Goal: Navigation & Orientation: Find specific page/section

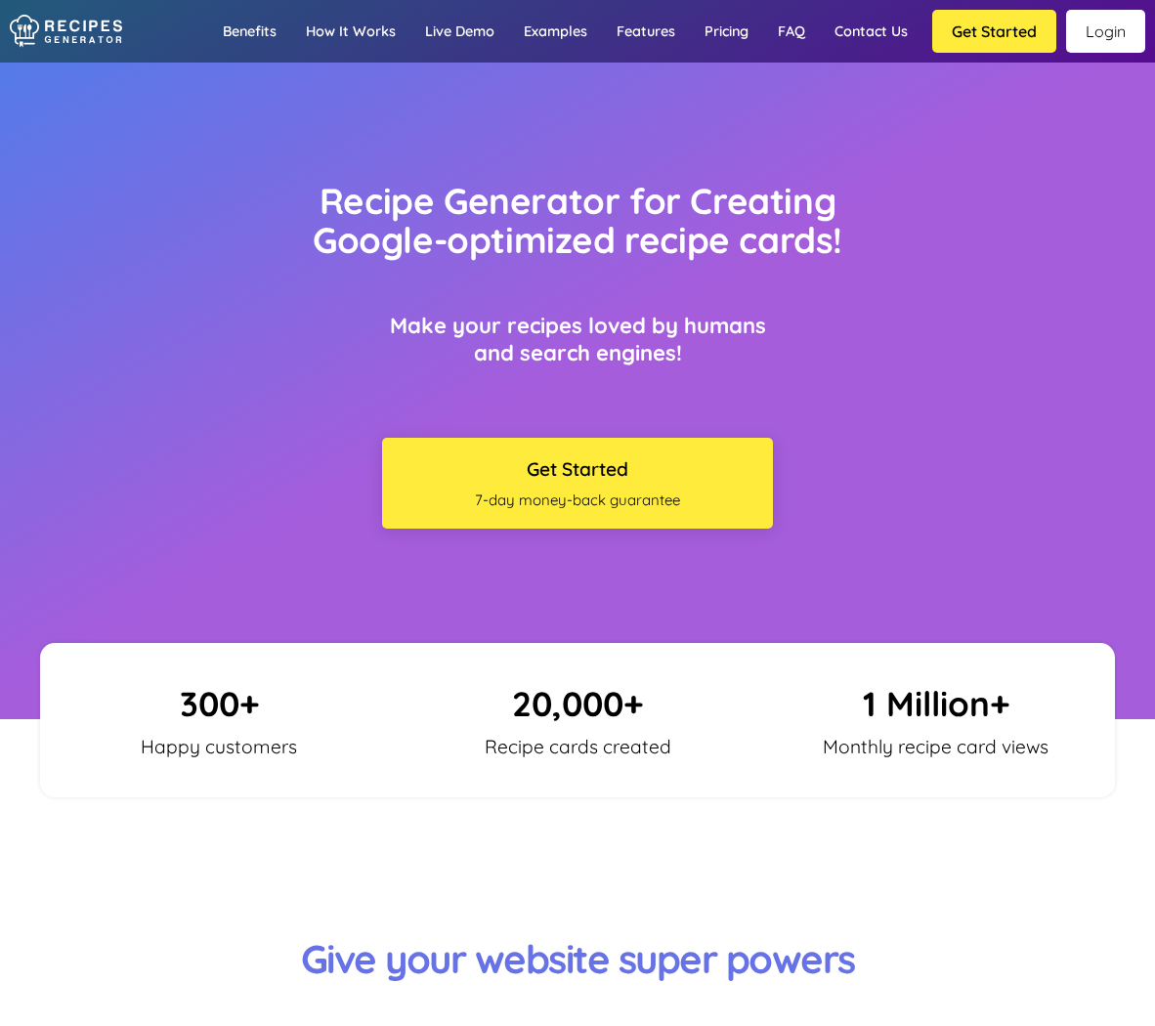
click at [1090, 22] on link "Login" at bounding box center [1105, 31] width 79 height 43
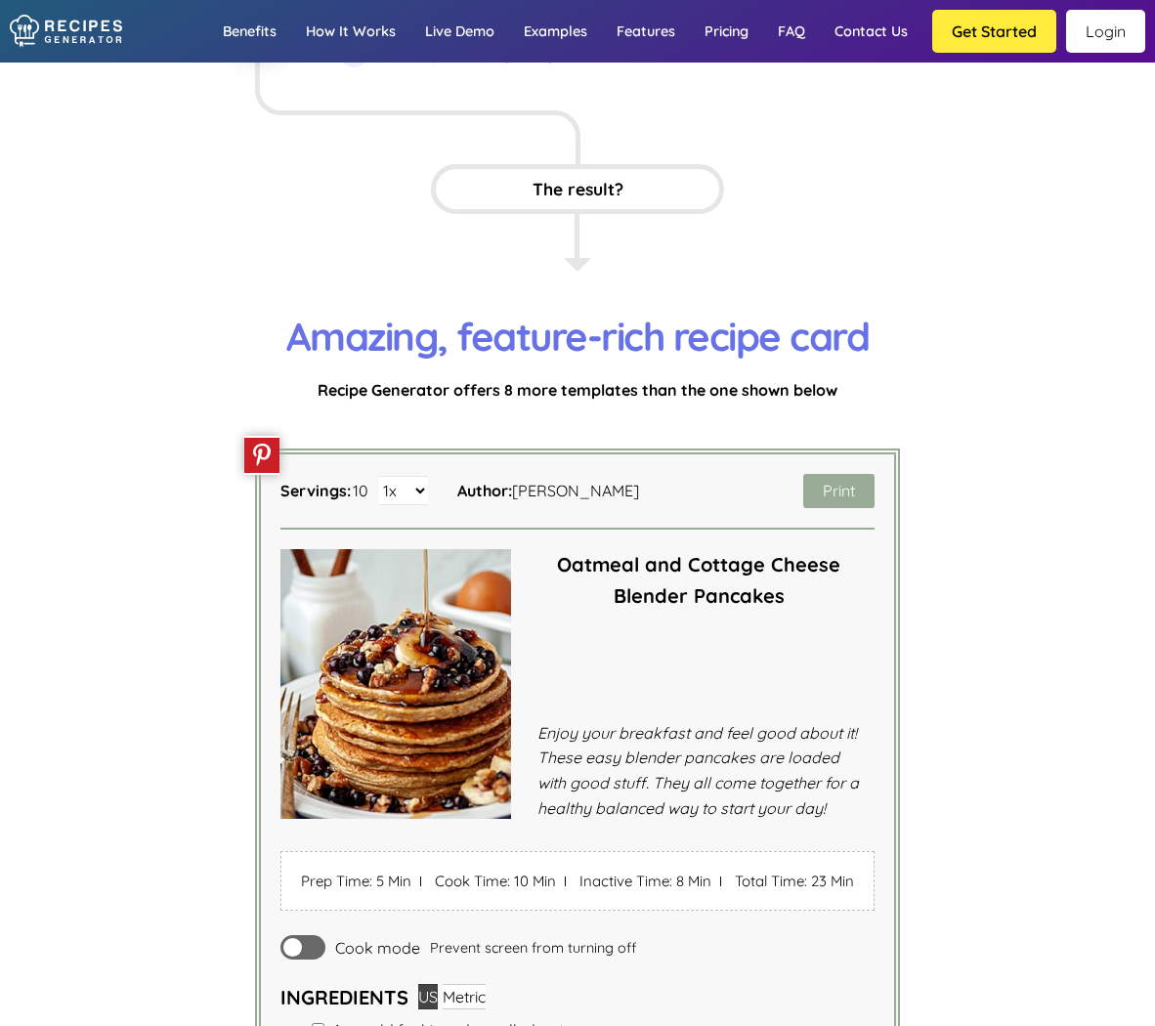
scroll to position [3617, 0]
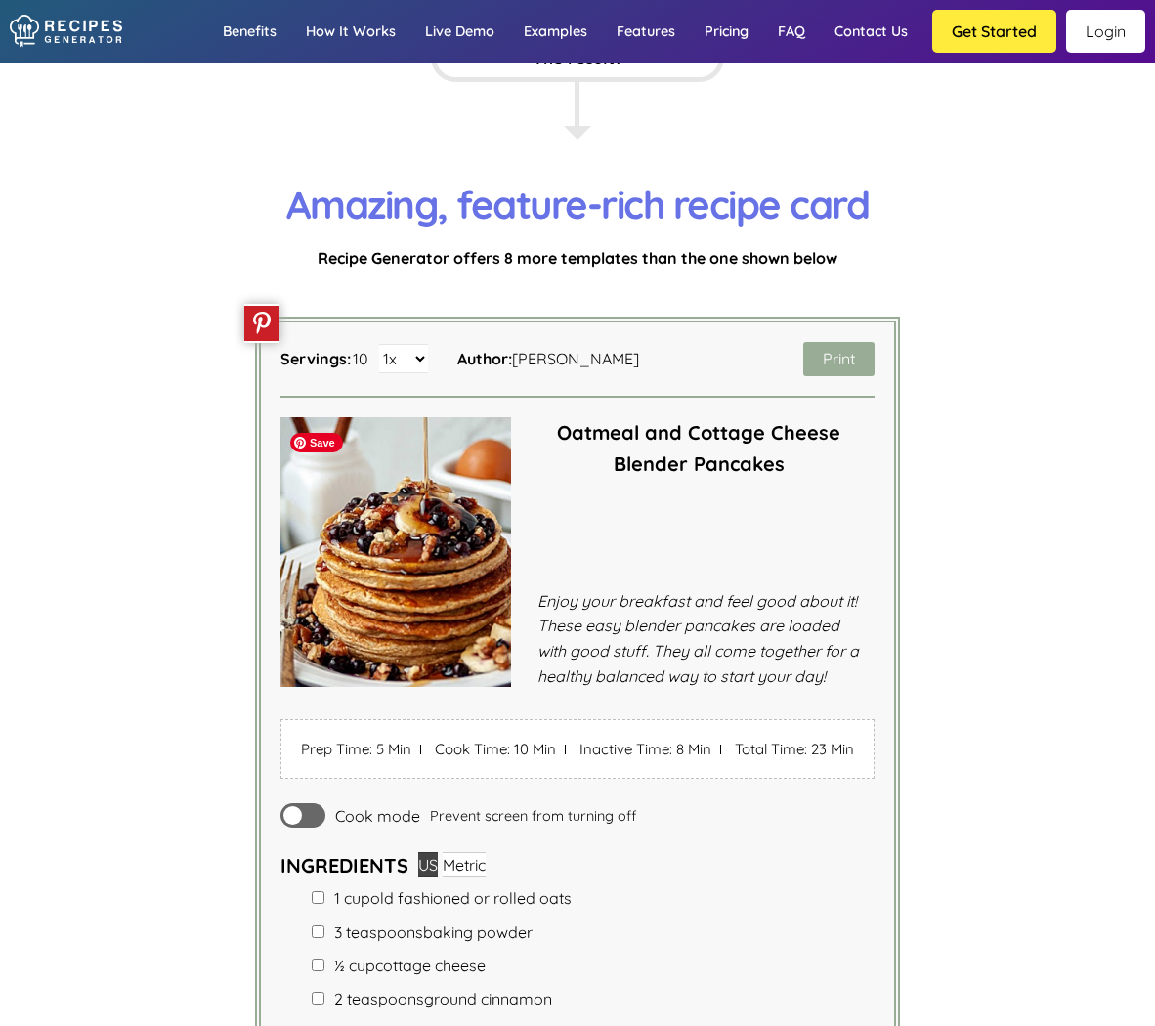
click at [500, 687] on img at bounding box center [396, 552] width 231 height 270
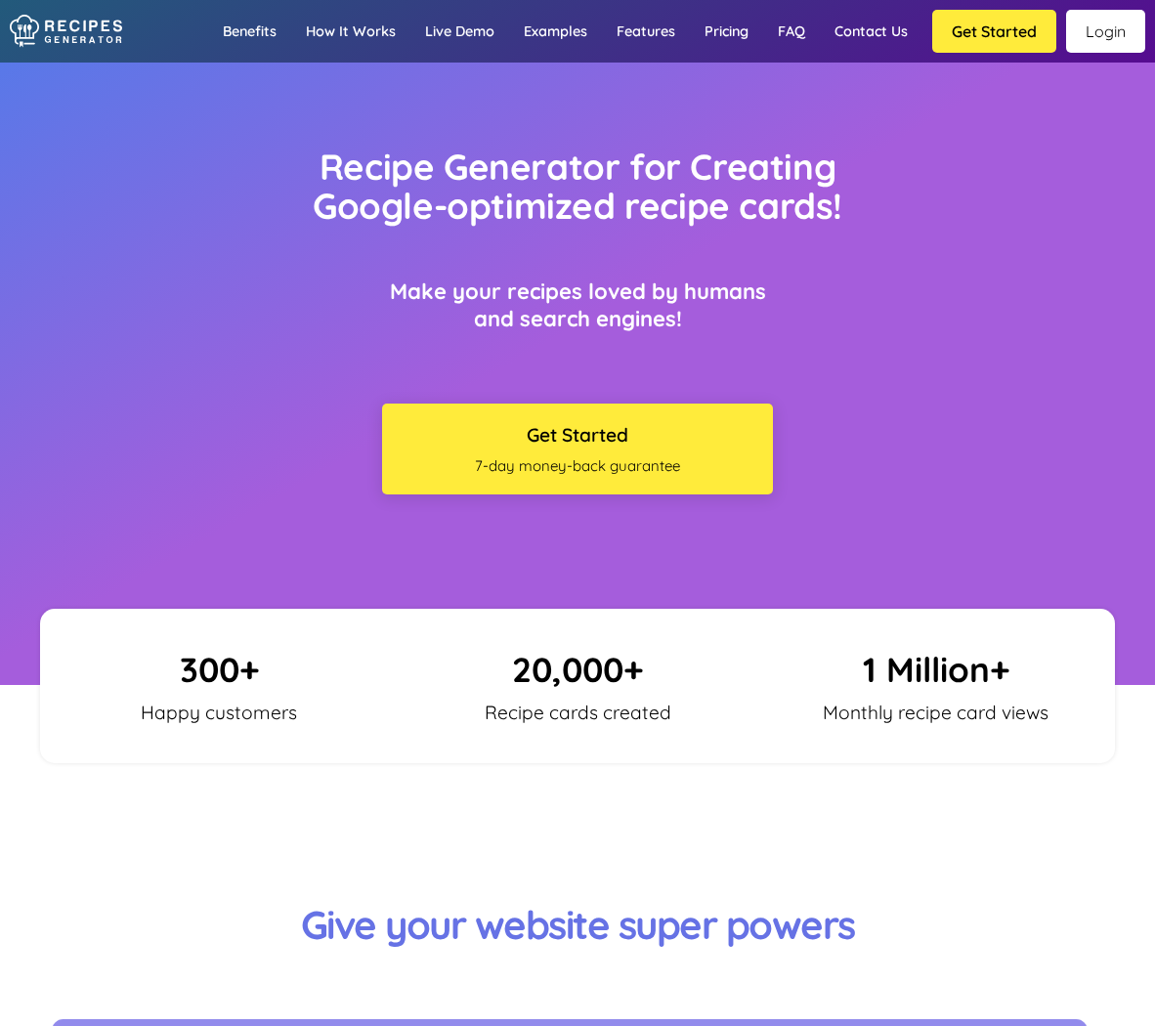
scroll to position [0, 0]
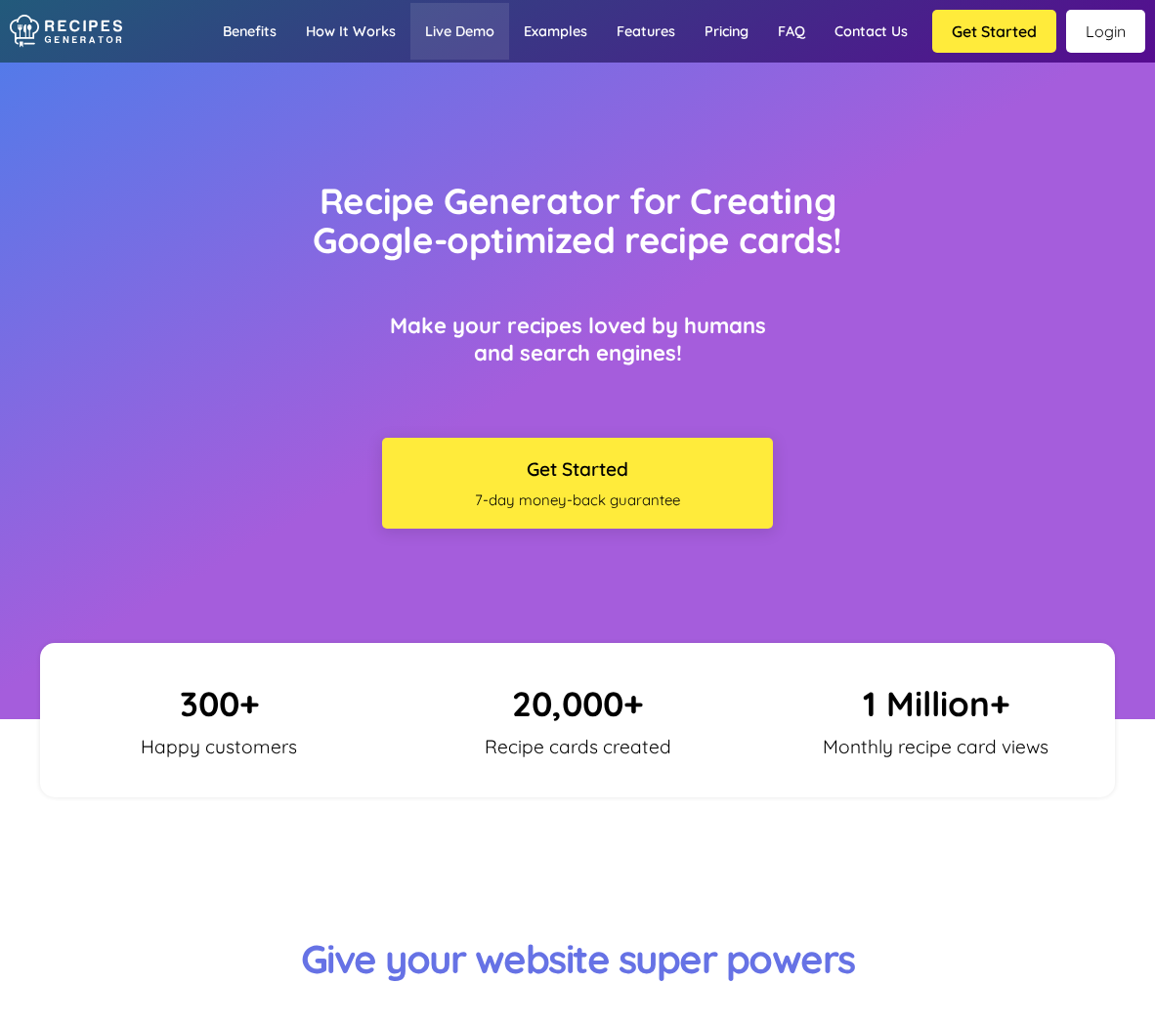
click at [483, 31] on link "Live demo" at bounding box center [460, 31] width 99 height 57
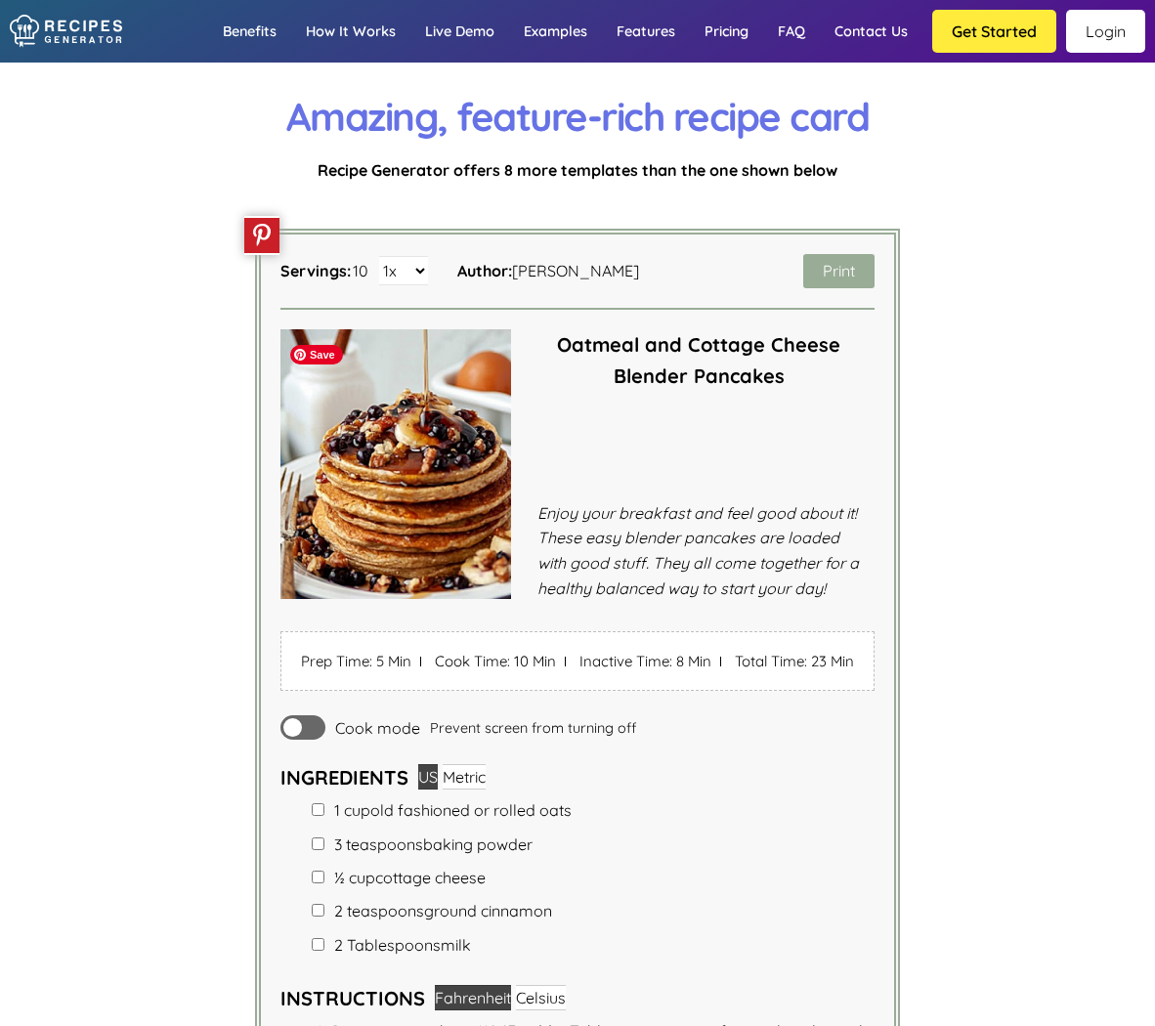
click at [500, 599] on img at bounding box center [396, 464] width 231 height 270
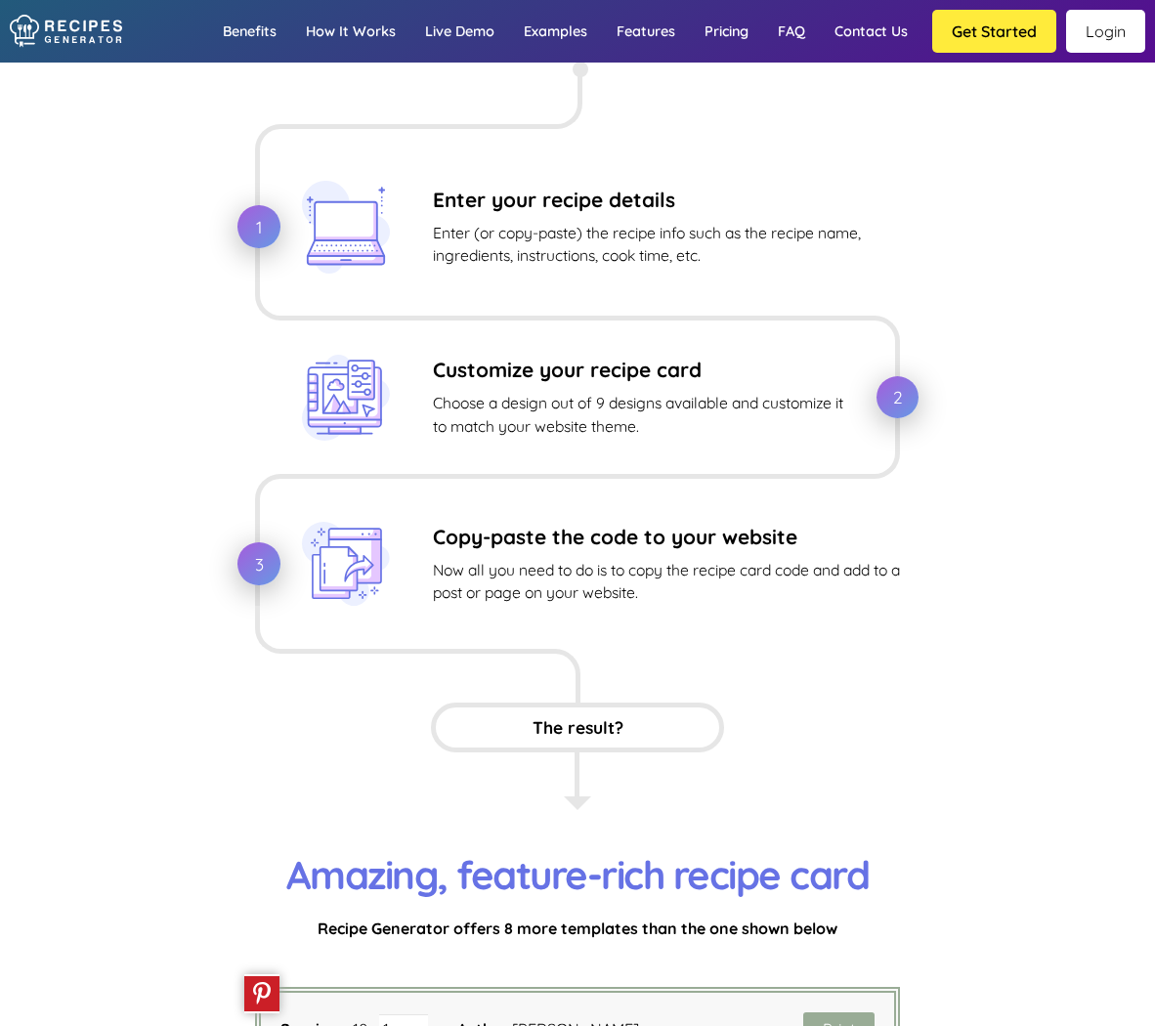
scroll to position [3021, 0]
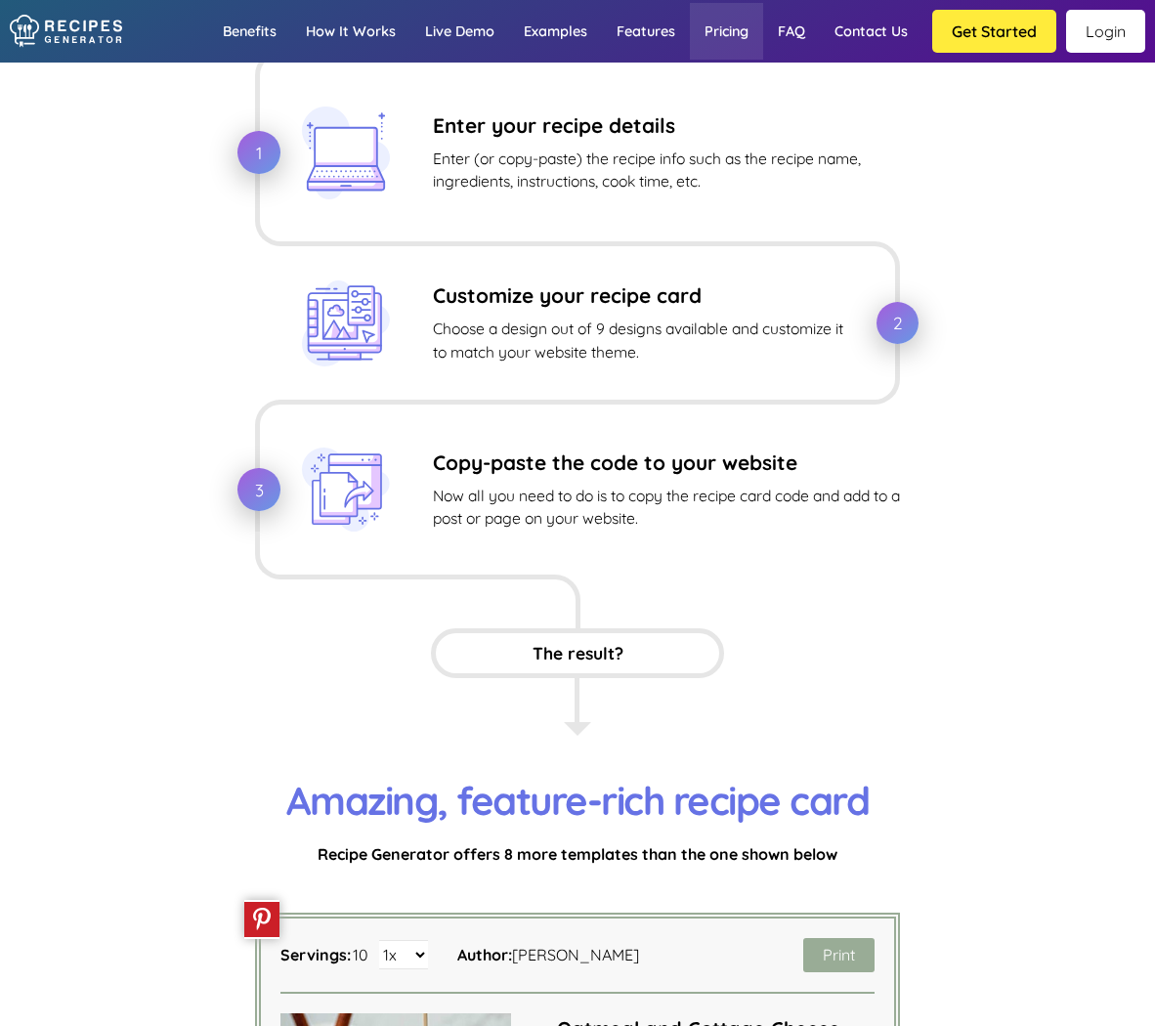
click at [724, 33] on link "Pricing" at bounding box center [726, 31] width 73 height 57
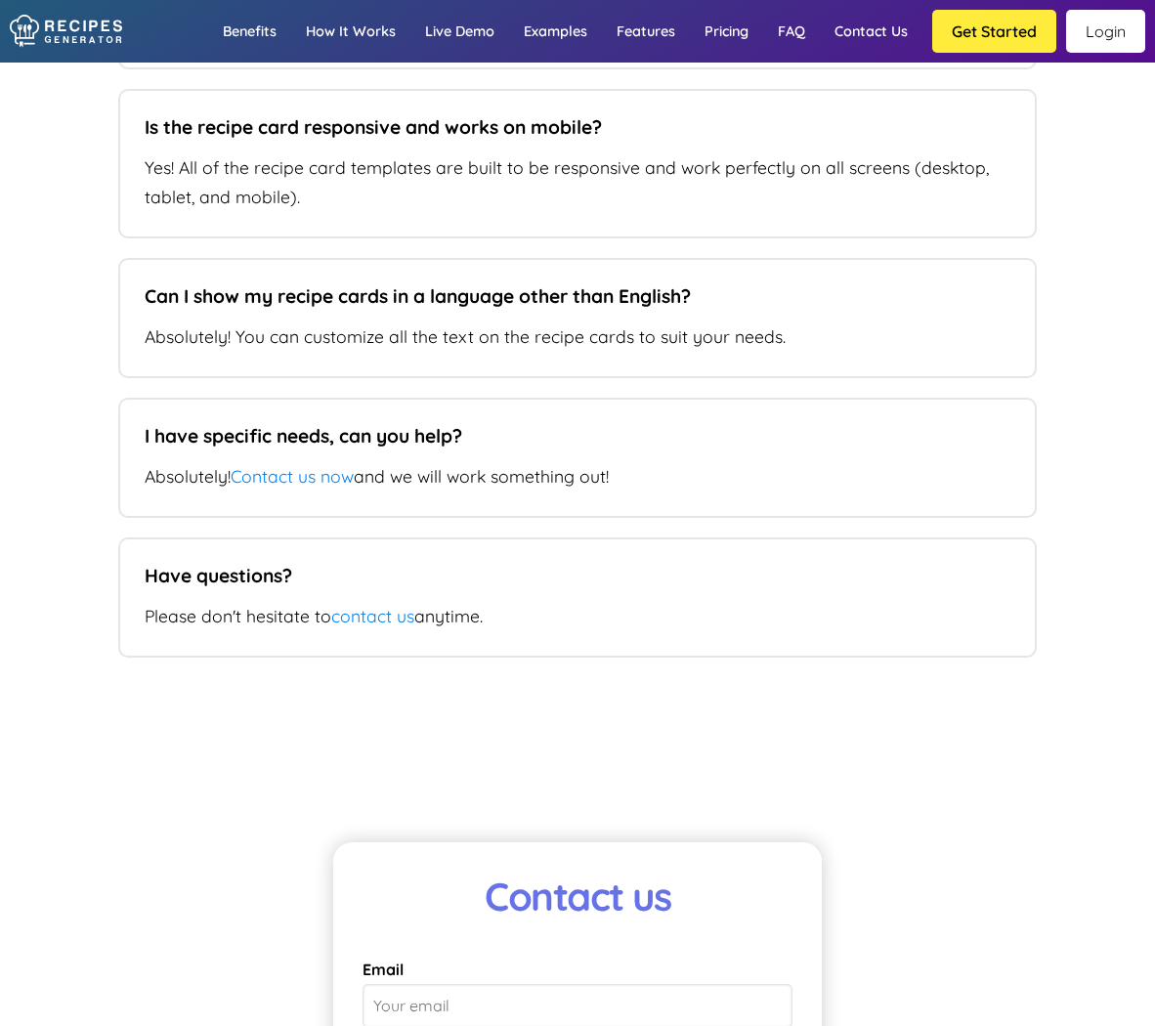
scroll to position [12704, 0]
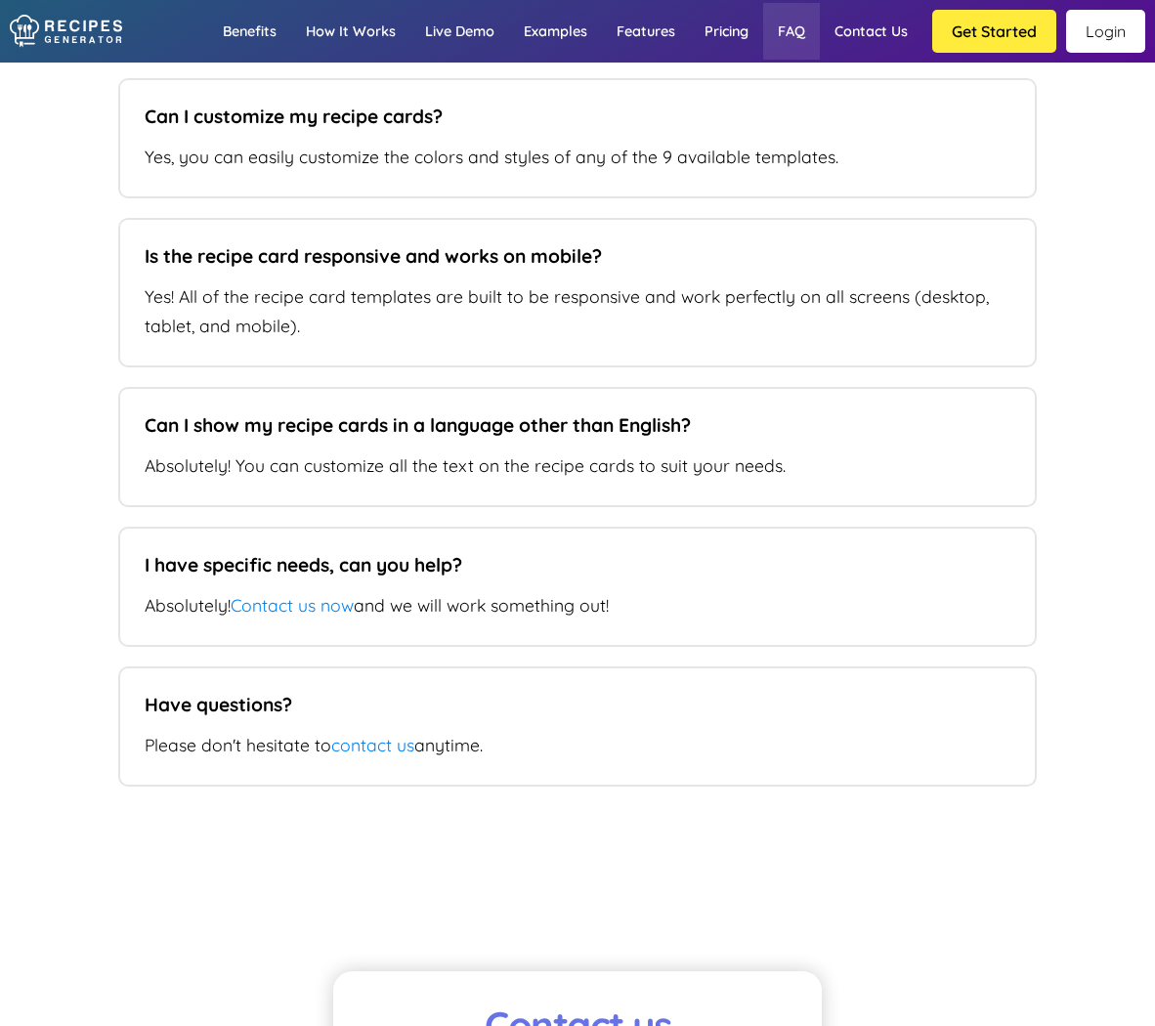
click at [801, 41] on link "FAQ" at bounding box center [791, 31] width 57 height 57
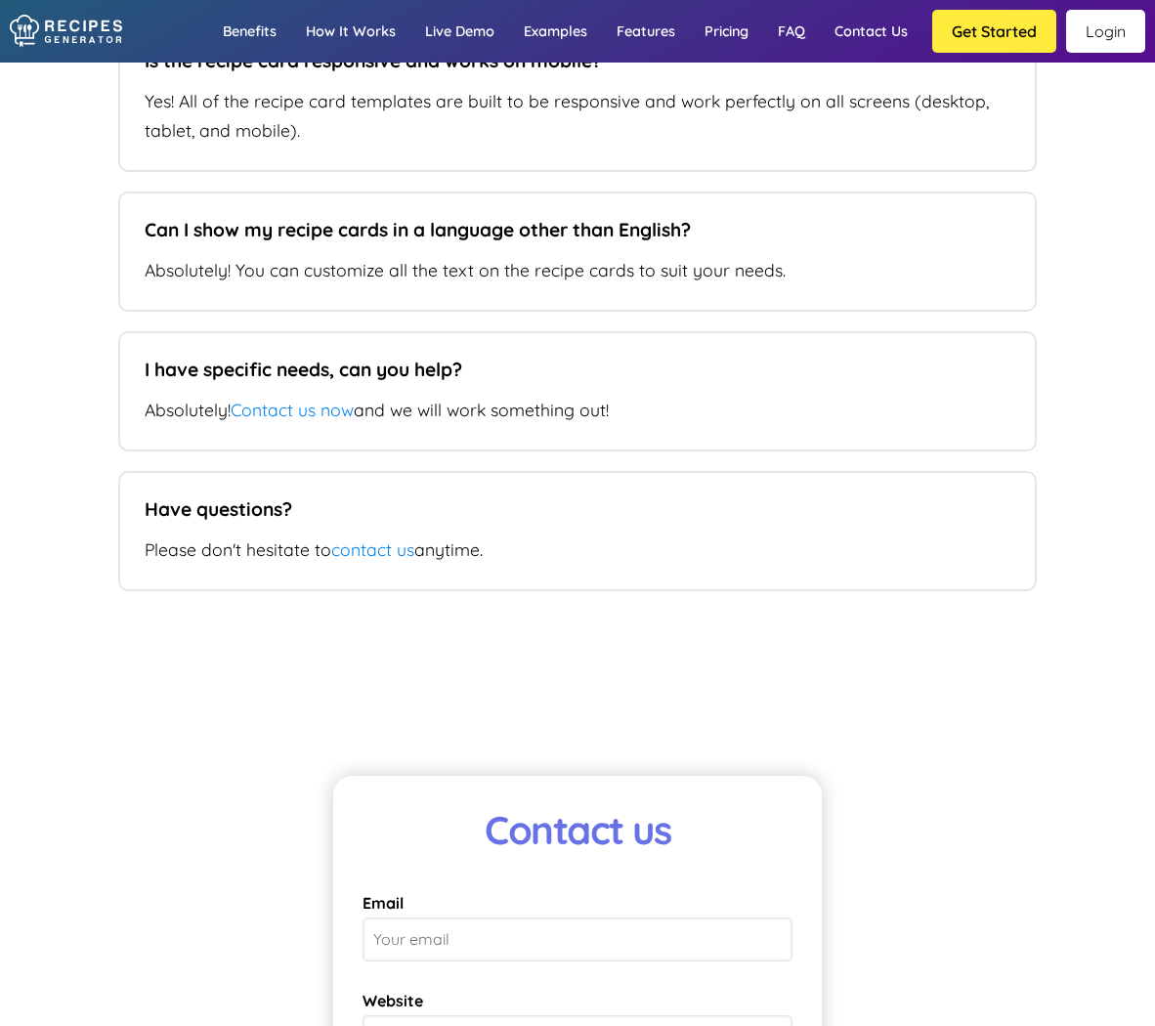
scroll to position [13486, 0]
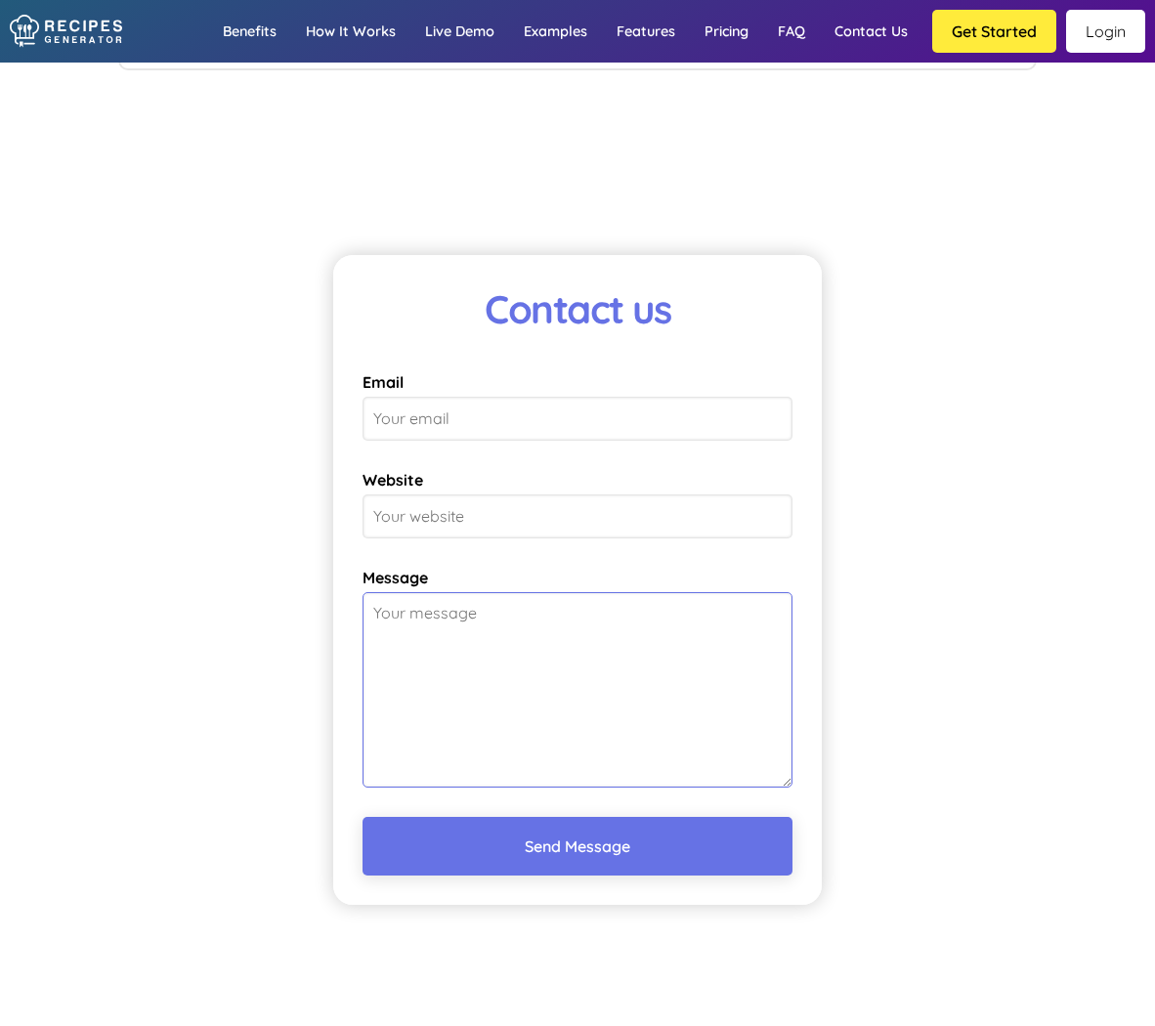
click at [437, 747] on textarea "Message" at bounding box center [578, 690] width 430 height 196
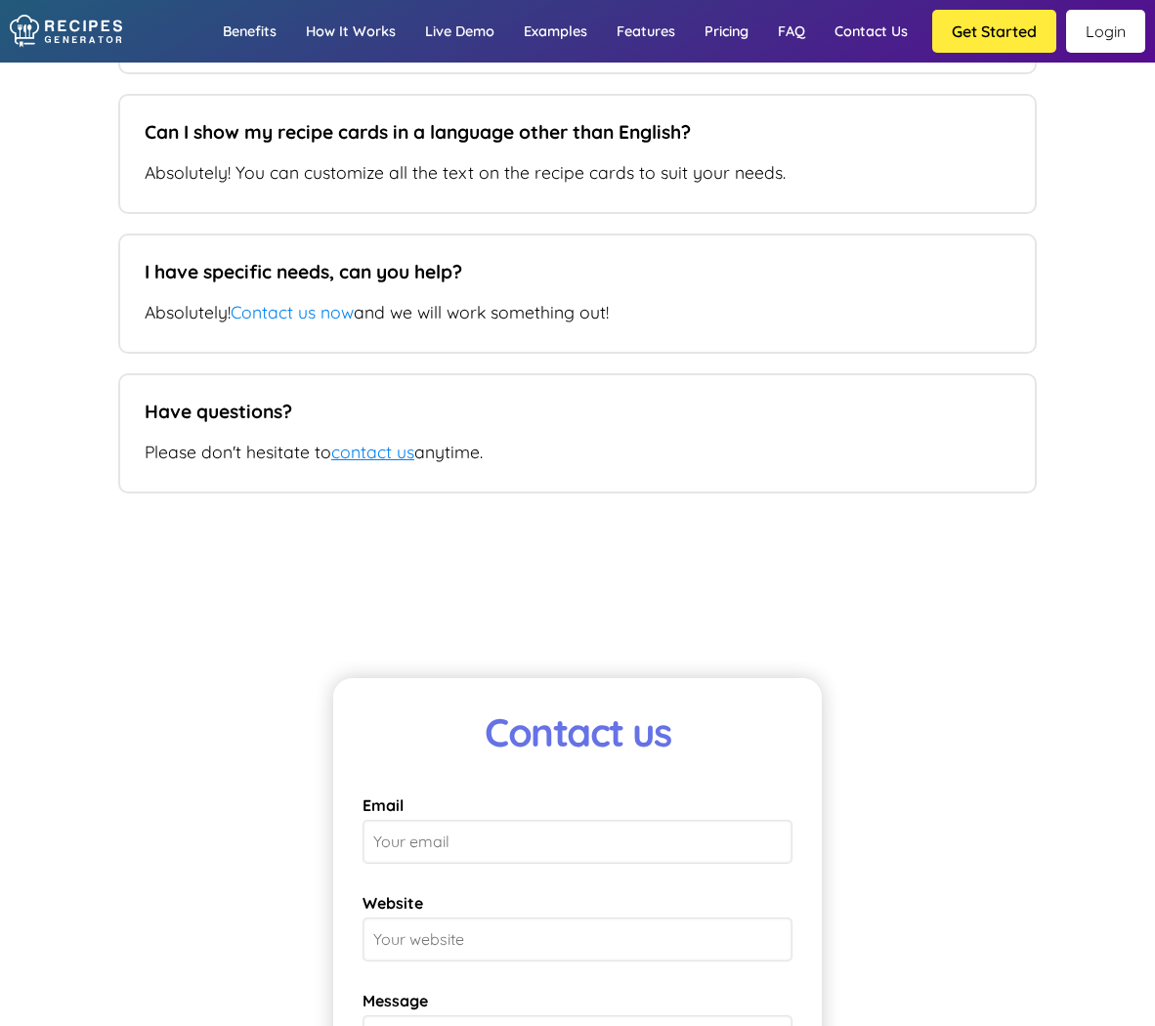
click at [355, 462] on link "contact us" at bounding box center [372, 452] width 83 height 22
